Goal: Information Seeking & Learning: Learn about a topic

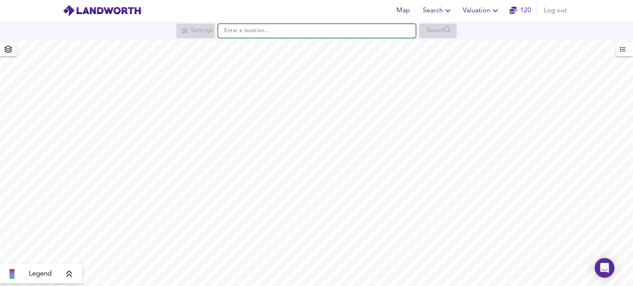
paste input "Retrieving data. Wait a few seconds and try to cut or copy again."
type input "Retrieving data. Wait a few seconds and try to cut or copy again."
click at [316, 33] on input "Retrieving data. Wait a few seconds and try to cut or copy again." at bounding box center [317, 31] width 198 height 14
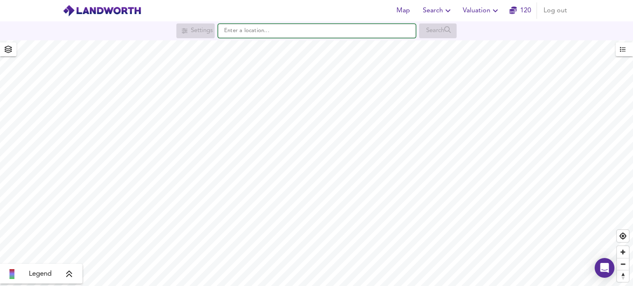
paste input "[STREET_ADDRESS][DATE]"
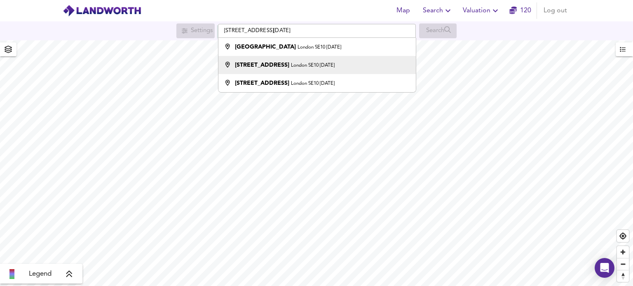
click at [298, 67] on small "London SE10 [DATE]" at bounding box center [313, 65] width 44 height 5
type input "[STREET_ADDRESS][DATE]"
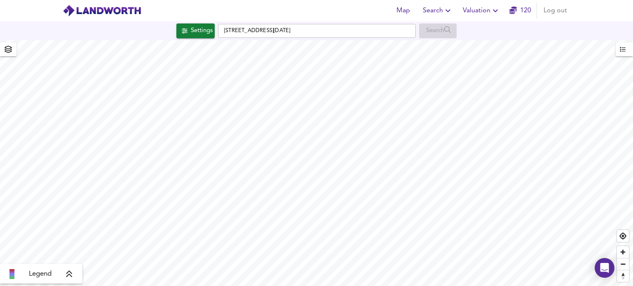
checkbox input "false"
checkbox input "true"
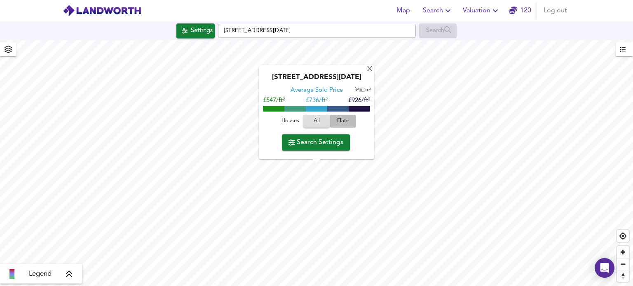
click at [341, 120] on span "Flats" at bounding box center [343, 121] width 22 height 9
